Goal: Task Accomplishment & Management: Use online tool/utility

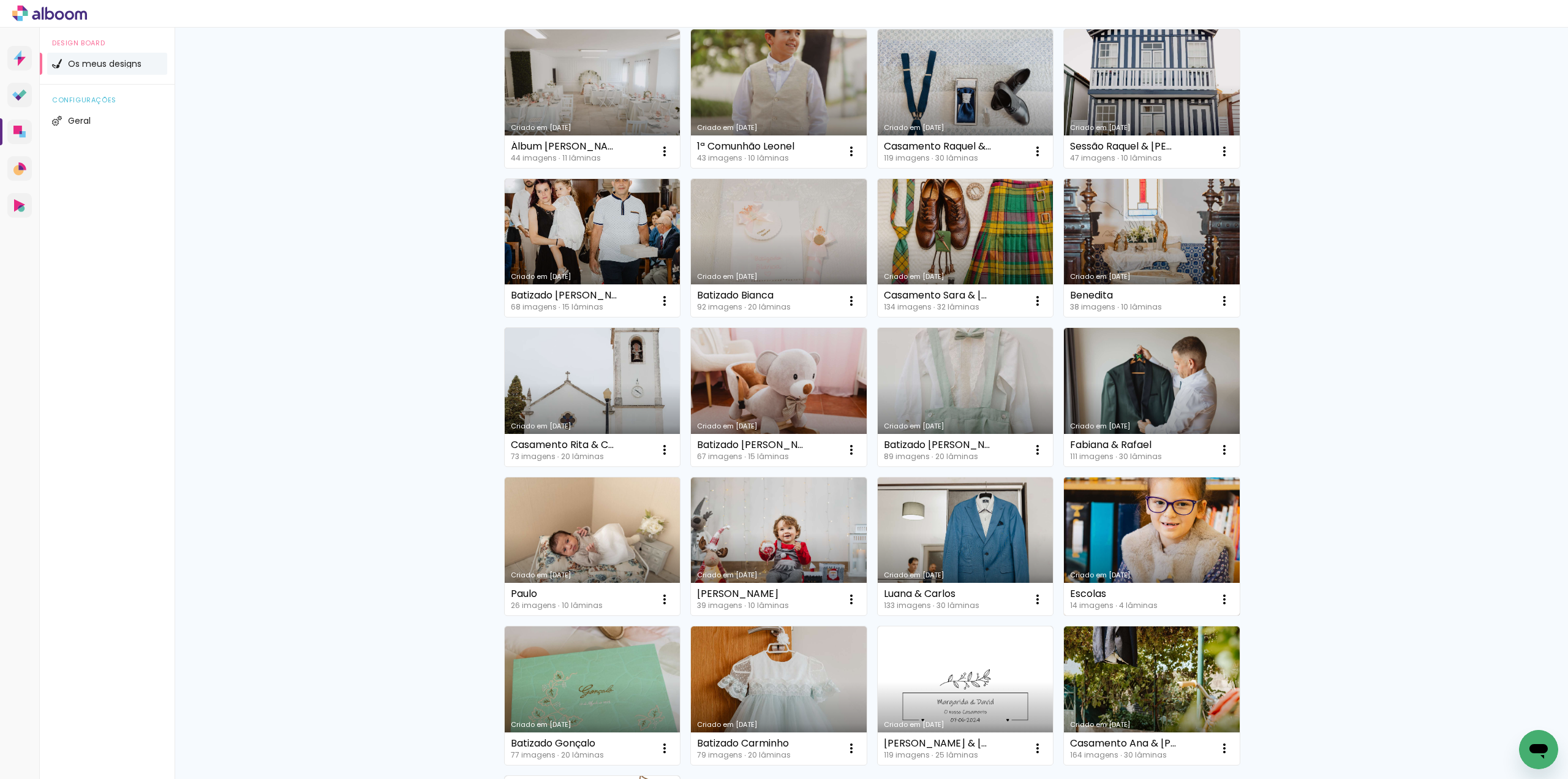
scroll to position [122, 0]
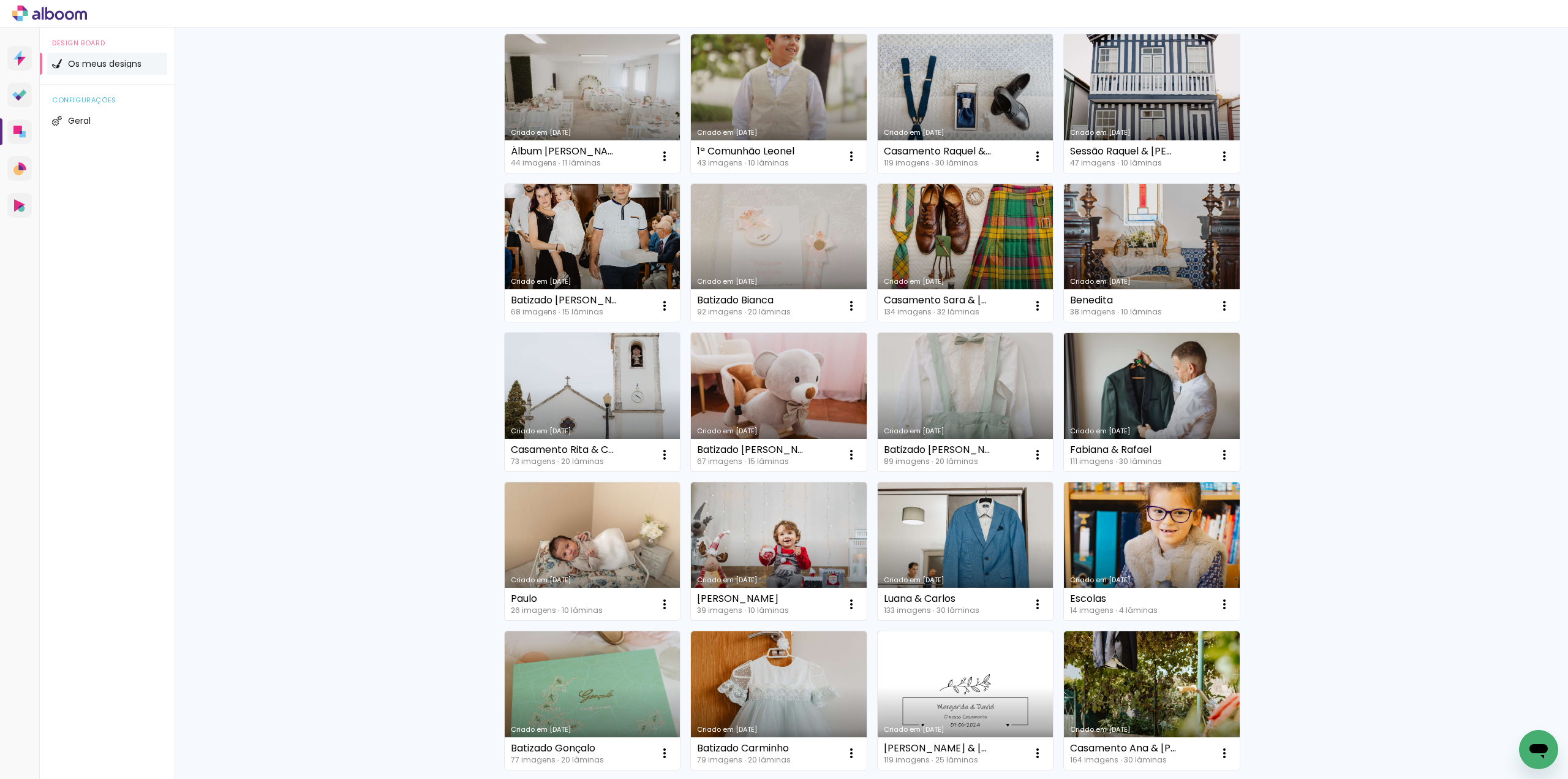
click at [767, 413] on link "Criado em [DATE]" at bounding box center [778, 402] width 176 height 138
